Goal: Task Accomplishment & Management: Manage account settings

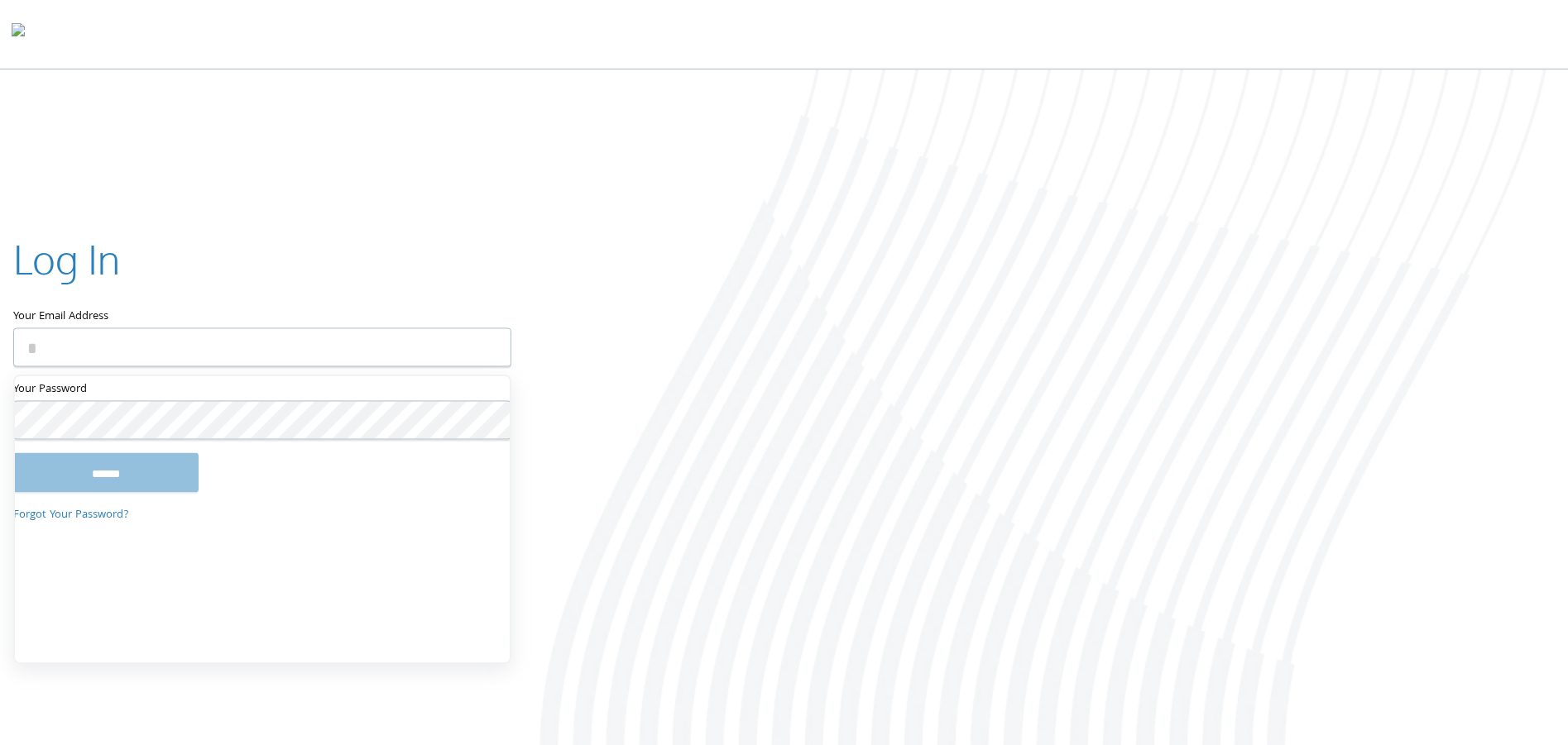
type input "**********"
click at [133, 479] on input "******" at bounding box center [106, 479] width 185 height 40
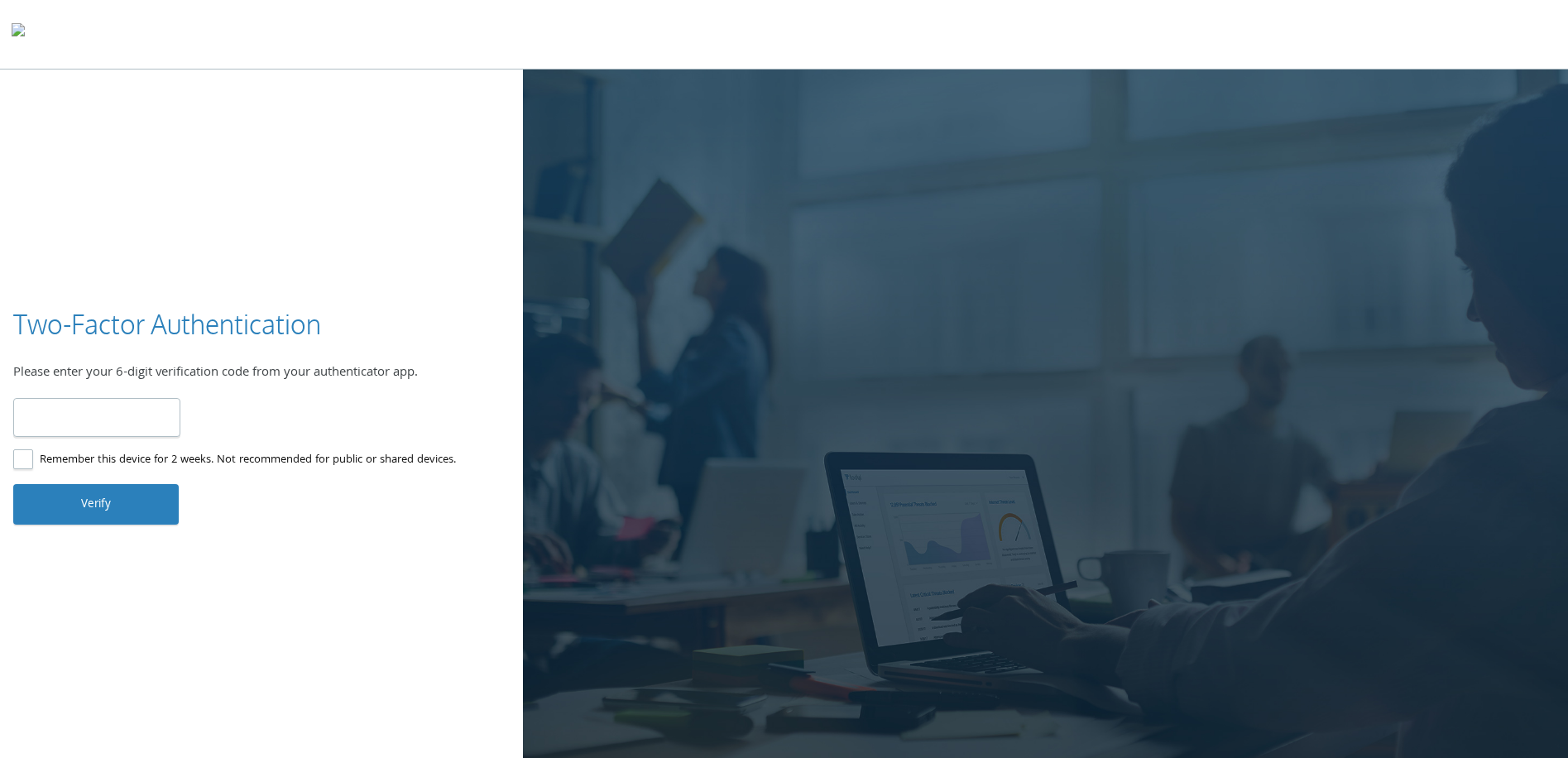
click at [130, 403] on input "number" at bounding box center [97, 417] width 167 height 39
type input "******"
